Goal: Check status: Check status

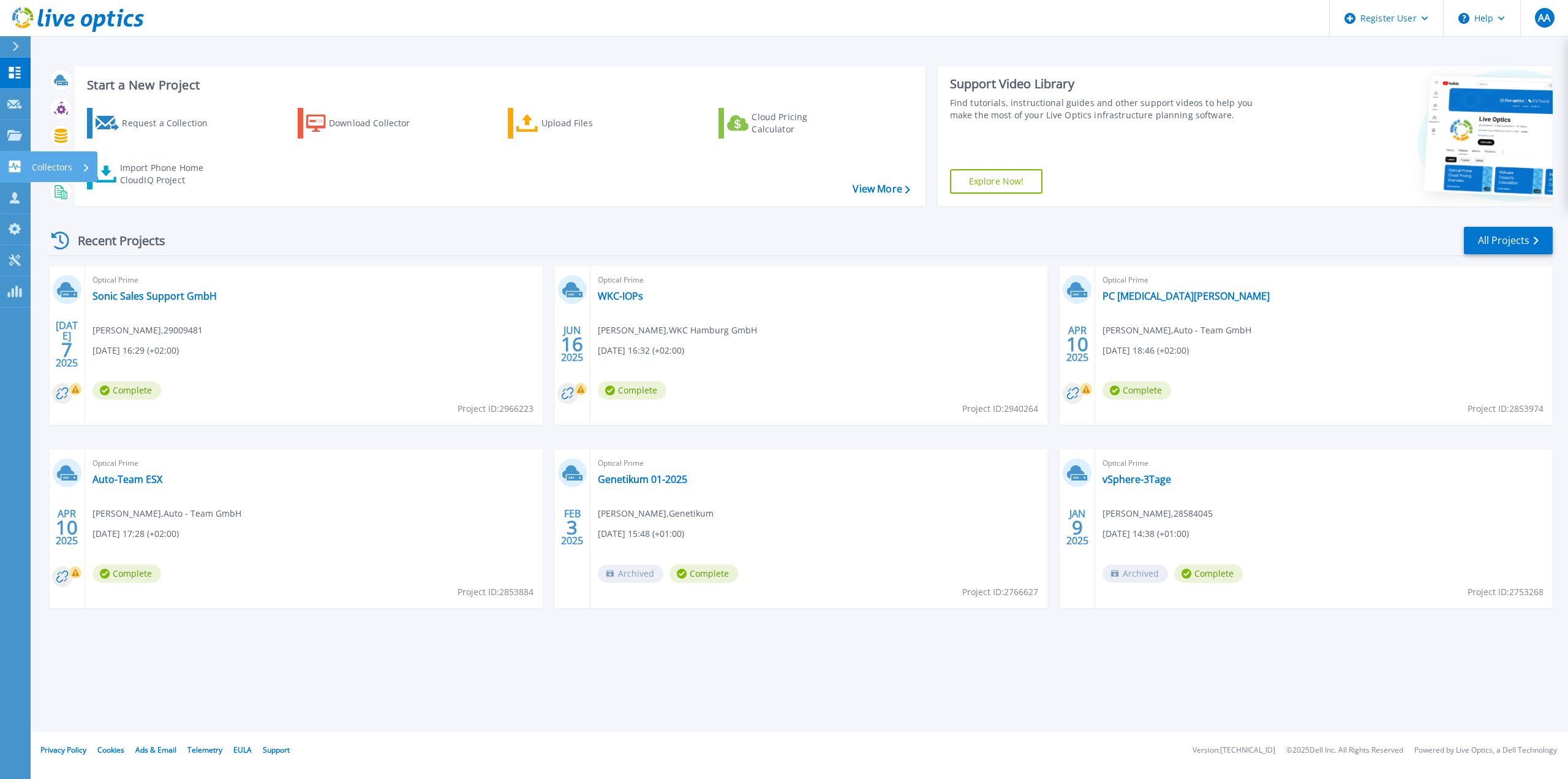
click at [19, 163] on icon at bounding box center [14, 166] width 12 height 12
click at [307, 252] on div "Recent Projects All Projects" at bounding box center [800, 241] width 1506 height 31
click at [154, 297] on link "Sonic Sales Support GmbH" at bounding box center [154, 297] width 124 height 13
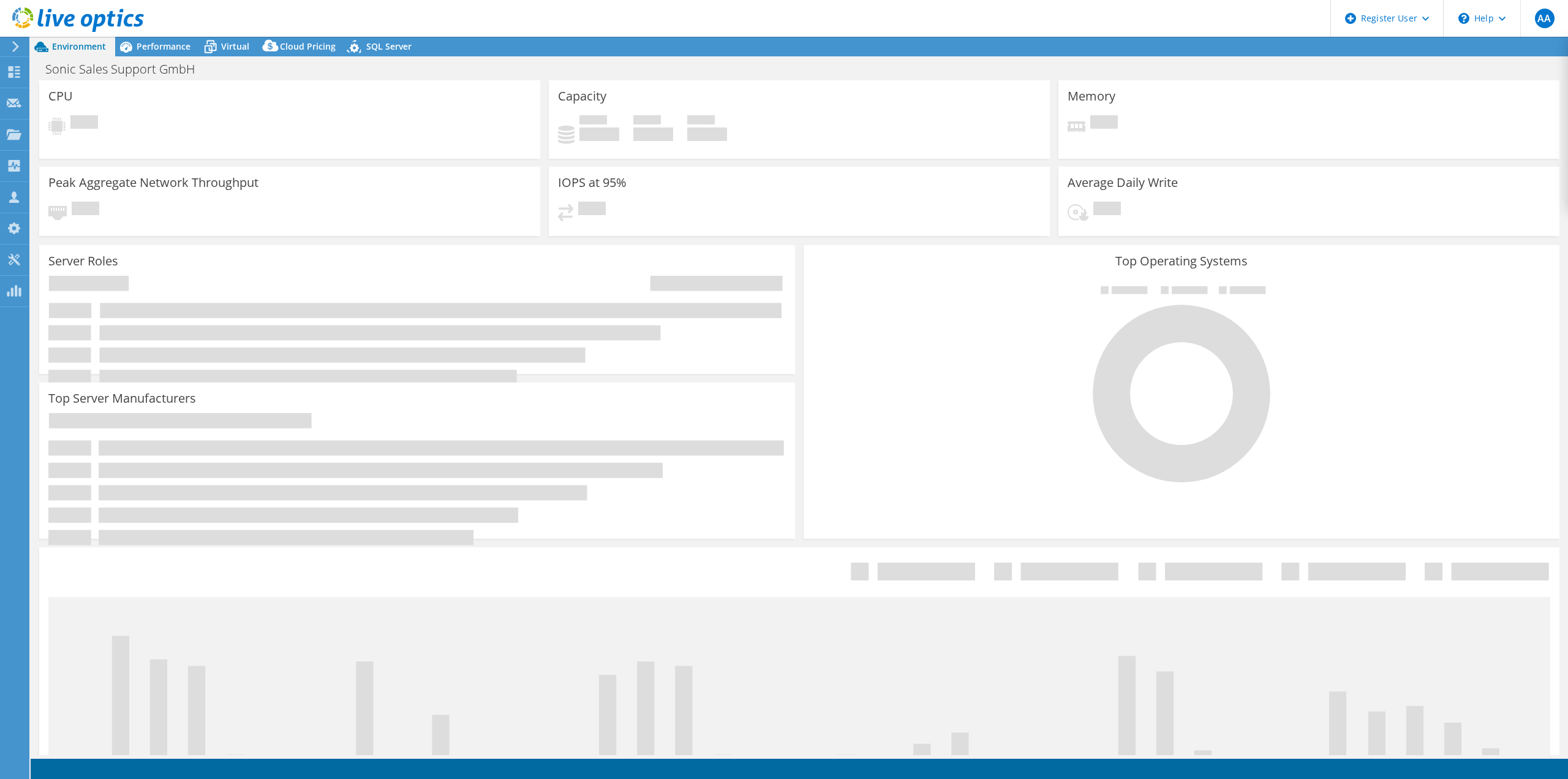
select select "USD"
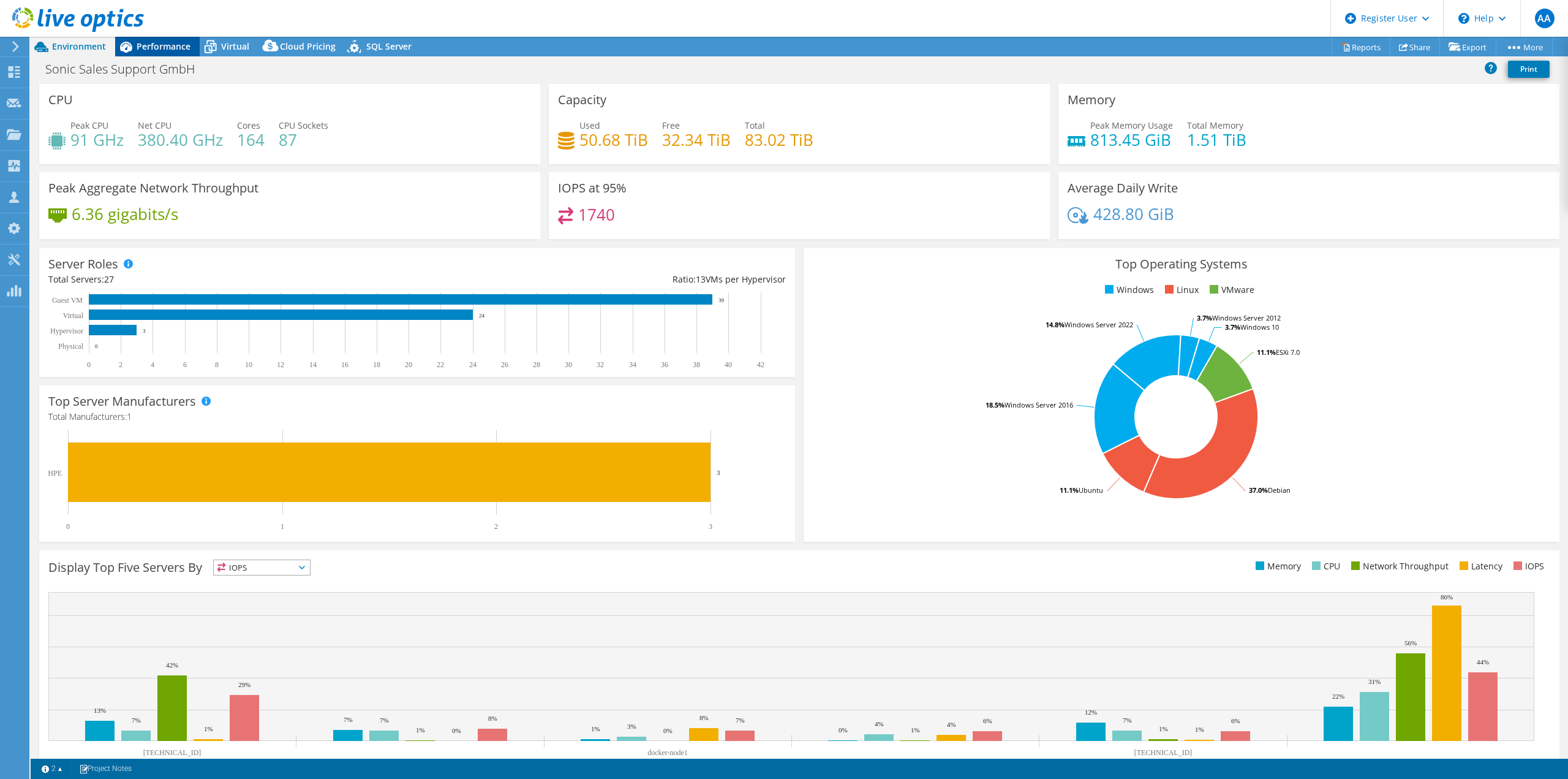
click at [169, 39] on div "Performance" at bounding box center [157, 47] width 84 height 20
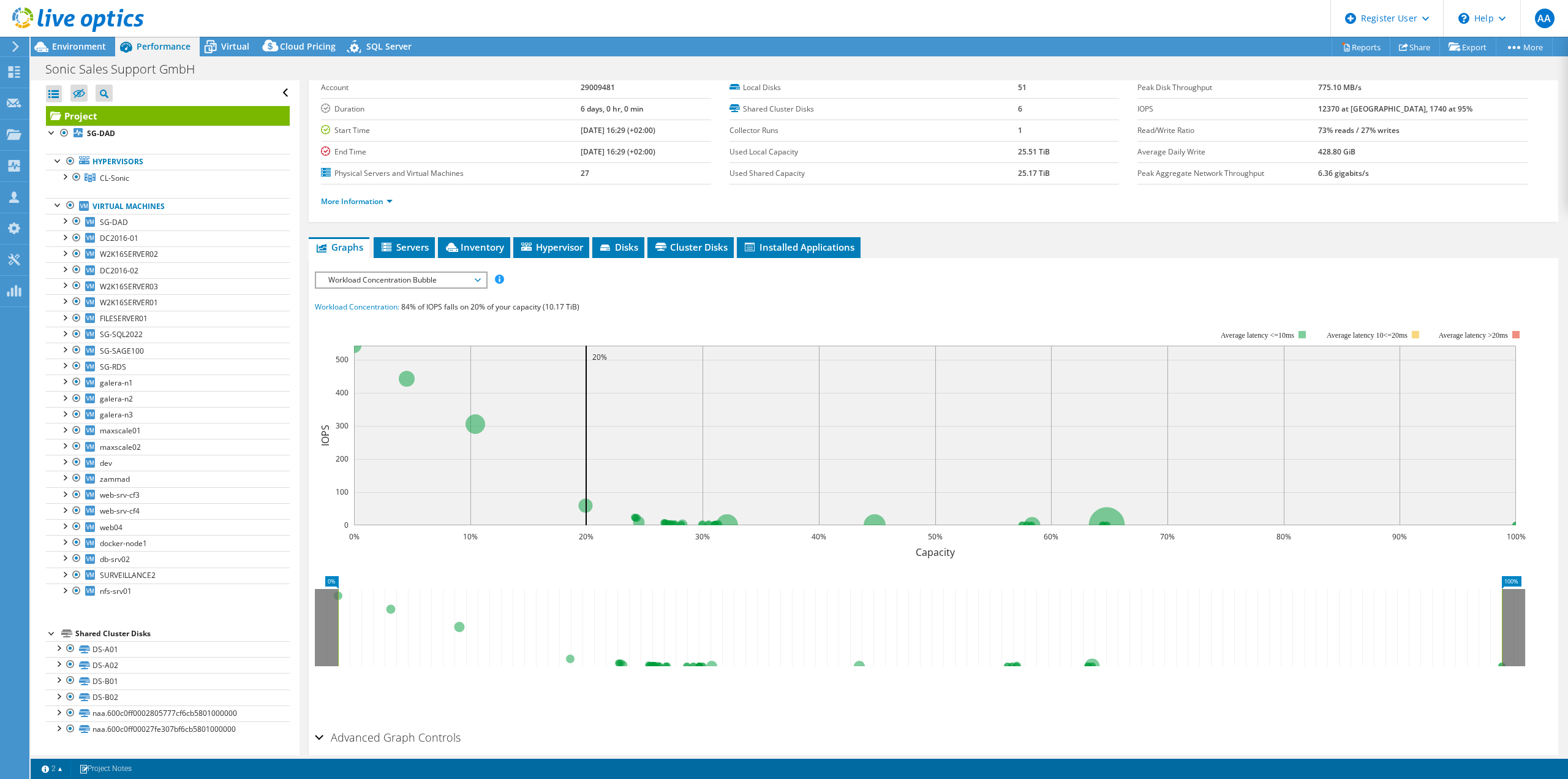
scroll to position [116, 0]
